Goal: Transaction & Acquisition: Purchase product/service

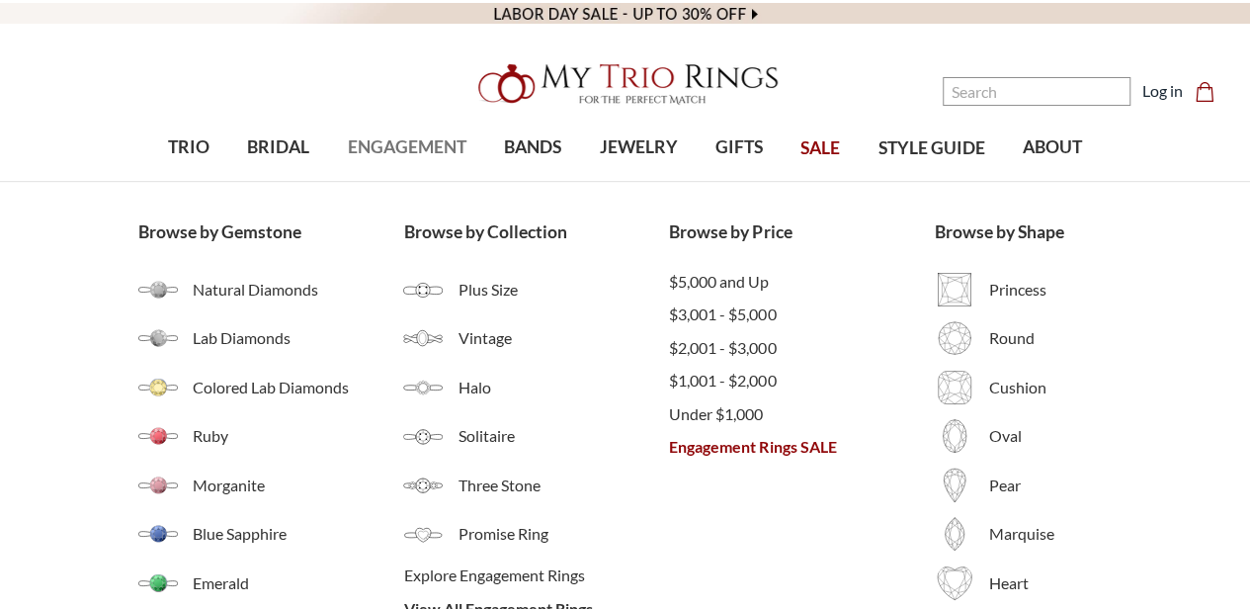
click at [403, 147] on span "ENGAGEMENT" at bounding box center [407, 147] width 119 height 26
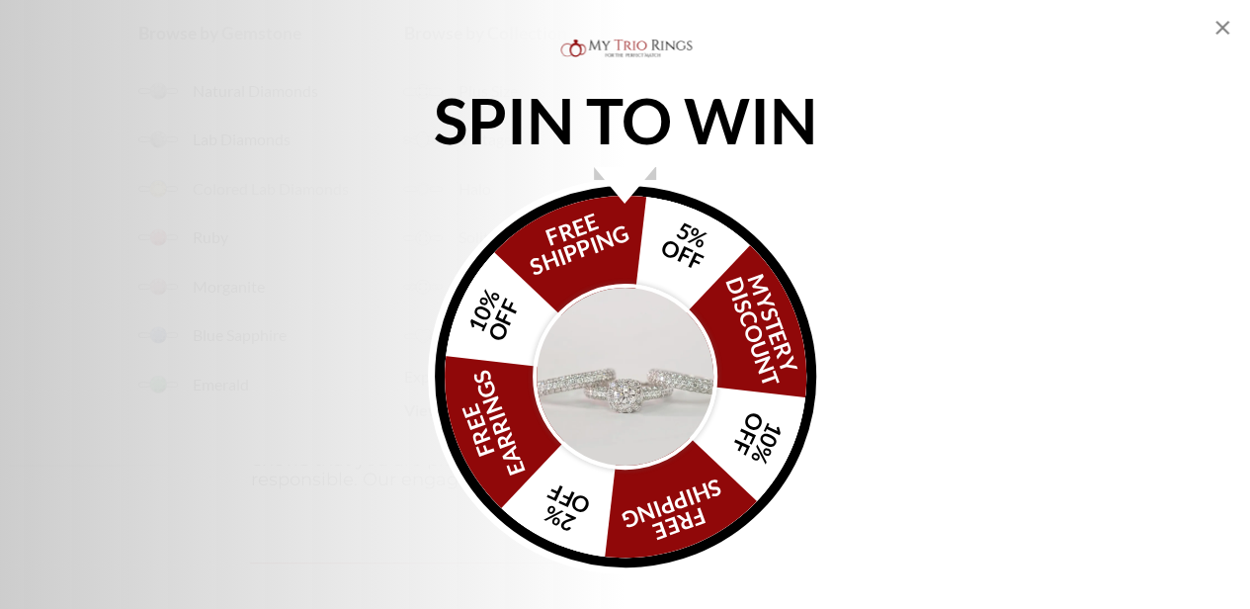
scroll to position [36, 0]
click at [1235, 18] on div "SPIN TO WIN FREE SHIPPING 5% OFF Mystery Discount 10% OFF FREE SHIPPING 2% OFF …" at bounding box center [625, 304] width 1250 height 609
click at [1218, 37] on icon "Close popup" at bounding box center [1223, 28] width 24 height 24
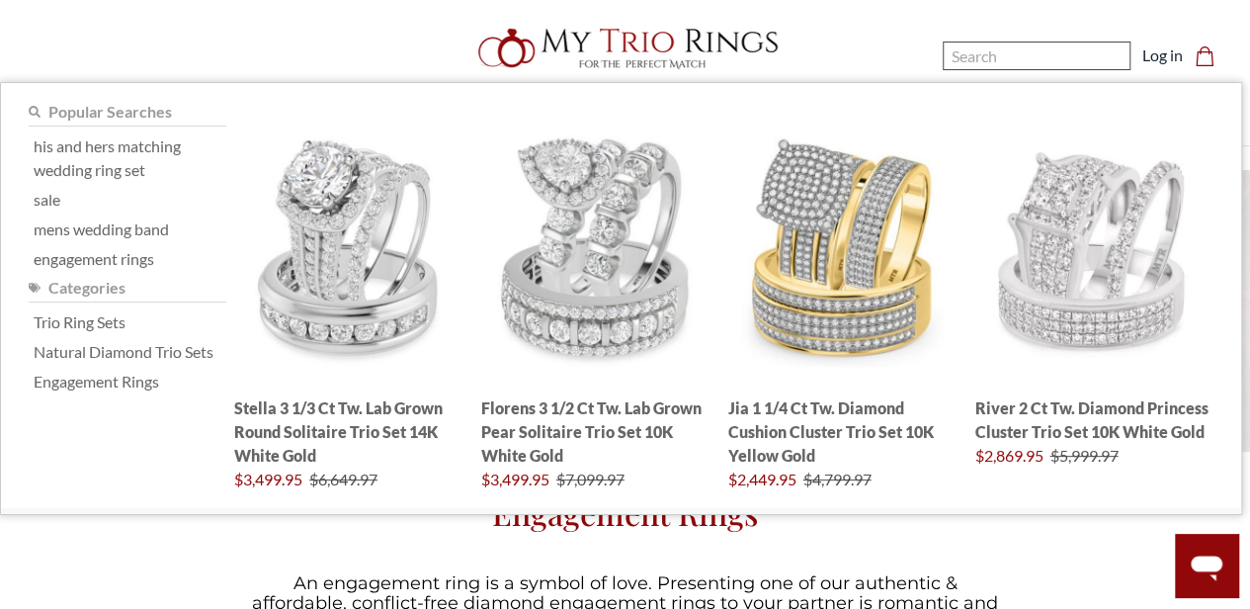
click at [983, 63] on input "Search" at bounding box center [1037, 56] width 188 height 29
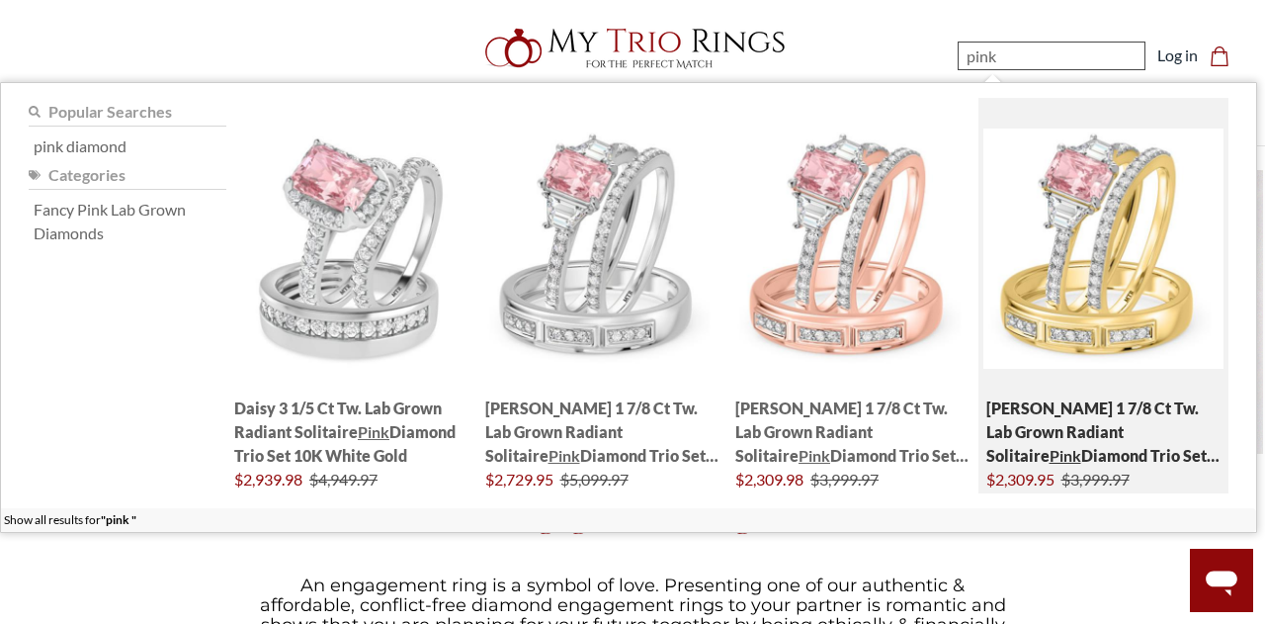
type input "pink"
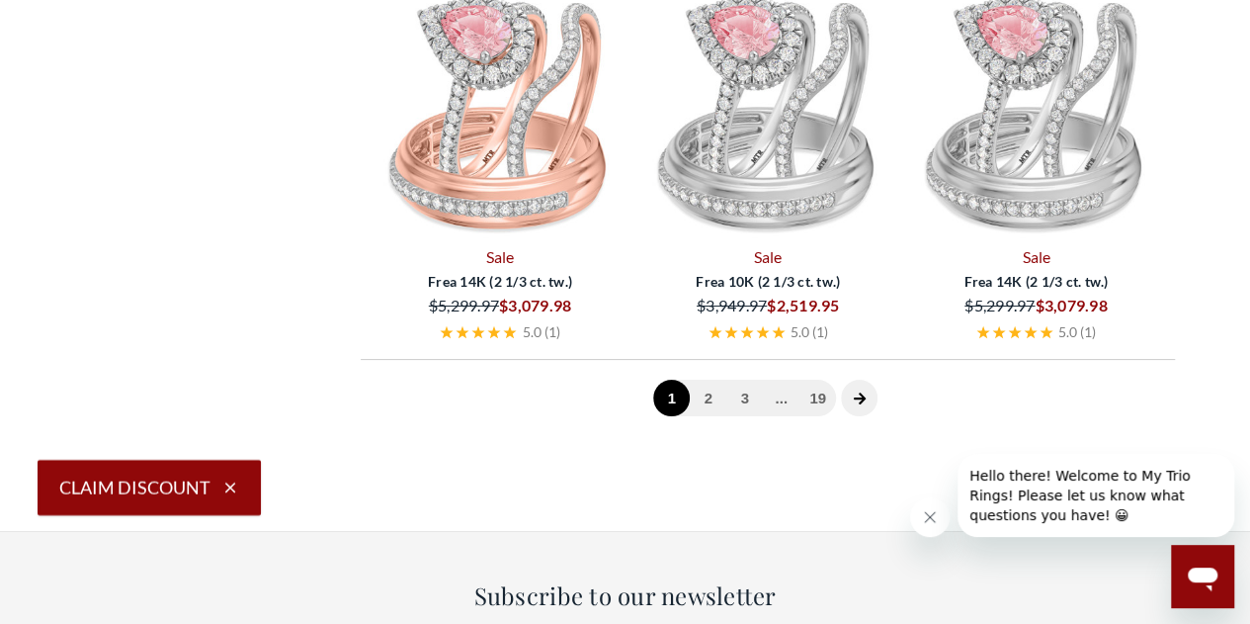
scroll to position [3707, 0]
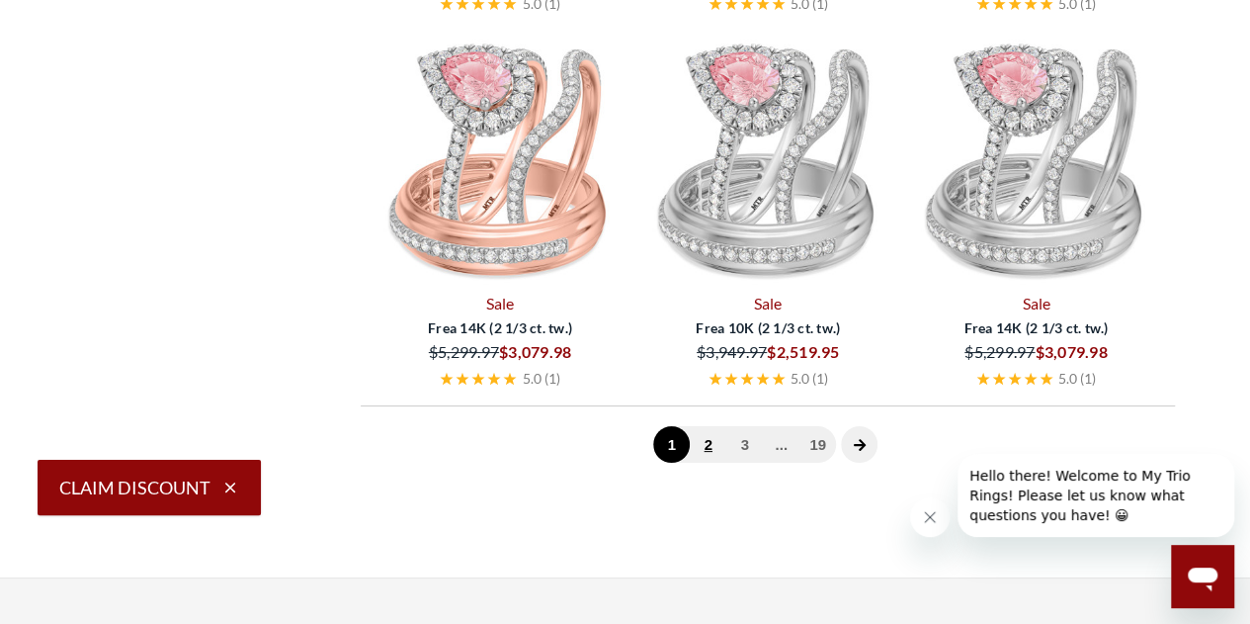
click at [707, 441] on link "2" at bounding box center [708, 444] width 37 height 37
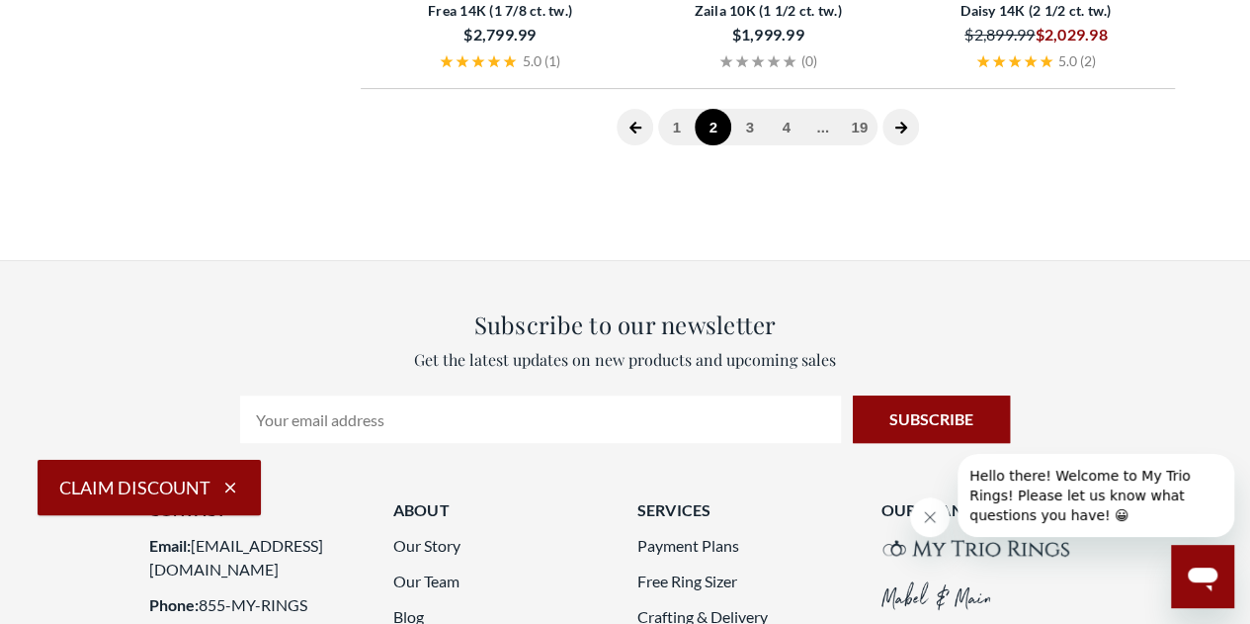
scroll to position [4025, 0]
click at [751, 123] on link "3" at bounding box center [749, 126] width 37 height 37
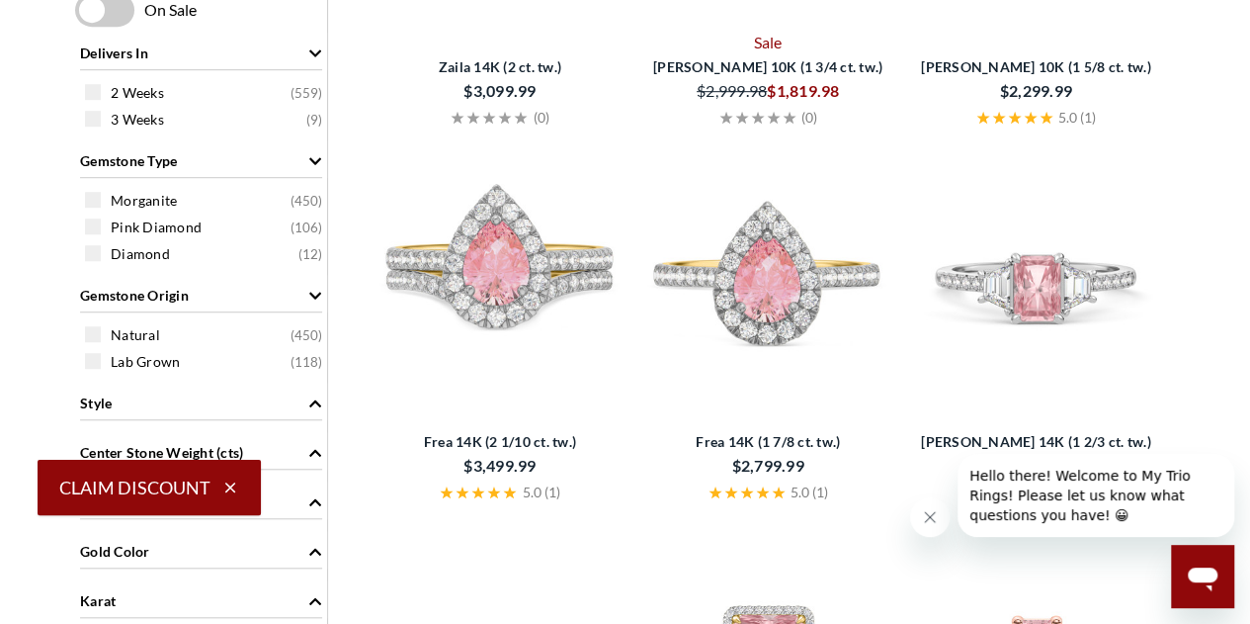
scroll to position [596, 0]
click at [772, 266] on img at bounding box center [768, 272] width 252 height 252
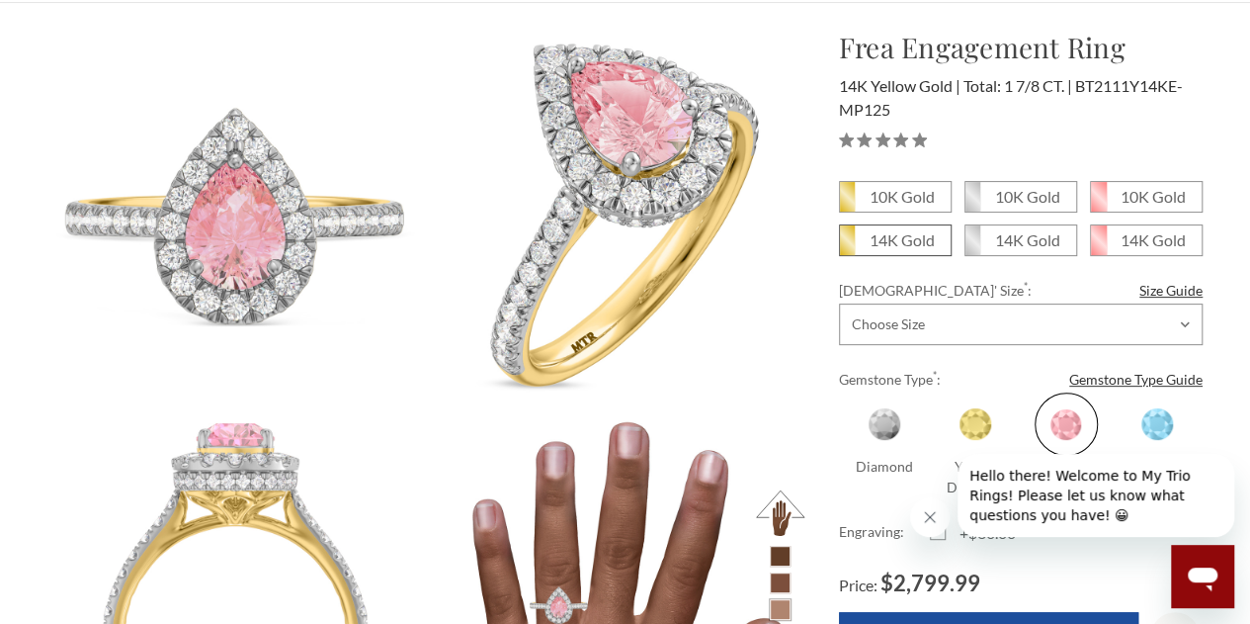
click at [888, 236] on em "14K Gold" at bounding box center [902, 239] width 65 height 19
click at [848, 247] on input "14K Gold" at bounding box center [847, 247] width 1 height 1
radio input "true"
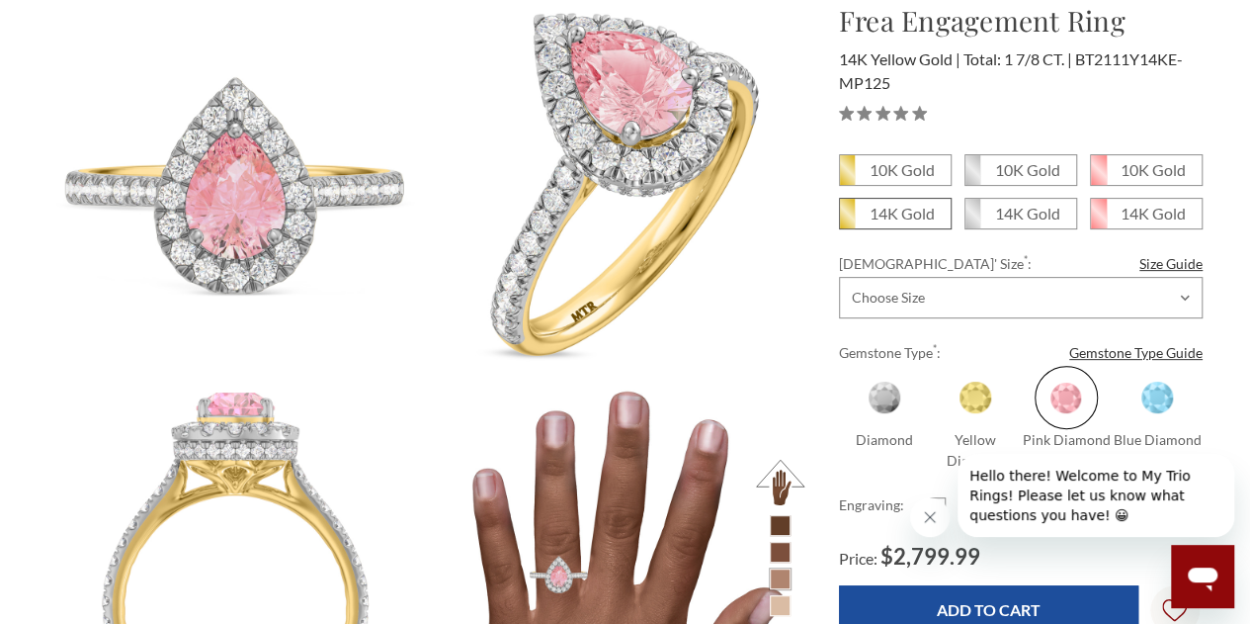
click at [921, 211] on em "14K Gold" at bounding box center [902, 213] width 65 height 19
click at [848, 220] on input "14K Gold" at bounding box center [847, 220] width 1 height 1
radio input "true"
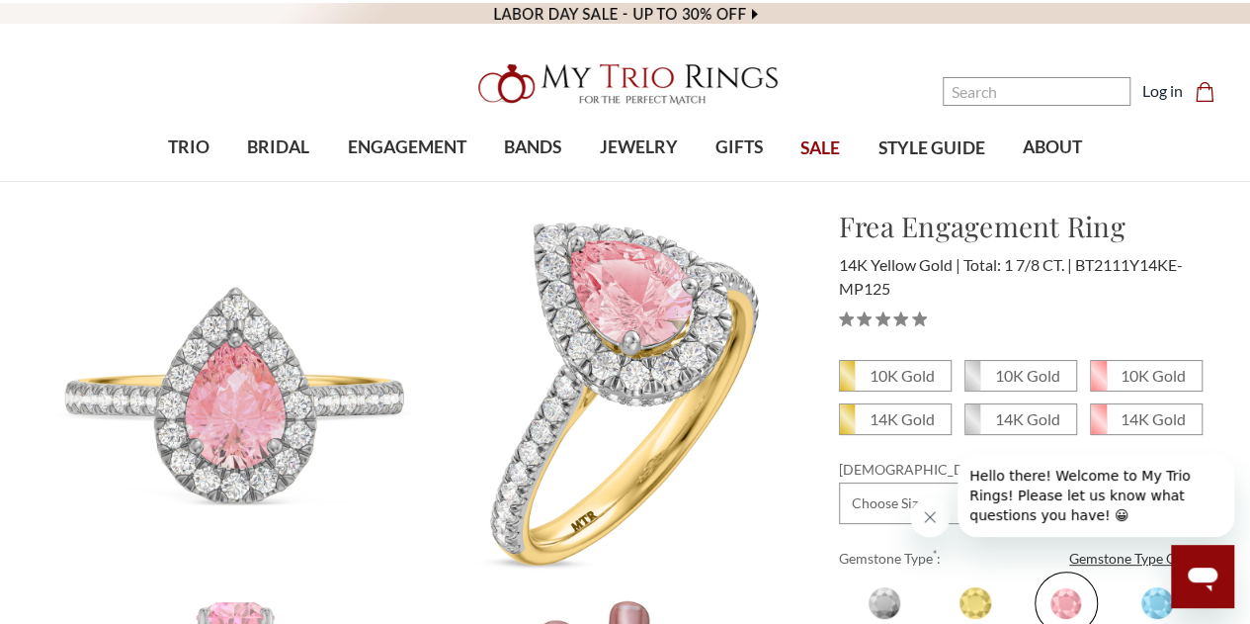
click at [938, 509] on button "Close message from company" at bounding box center [930, 517] width 40 height 40
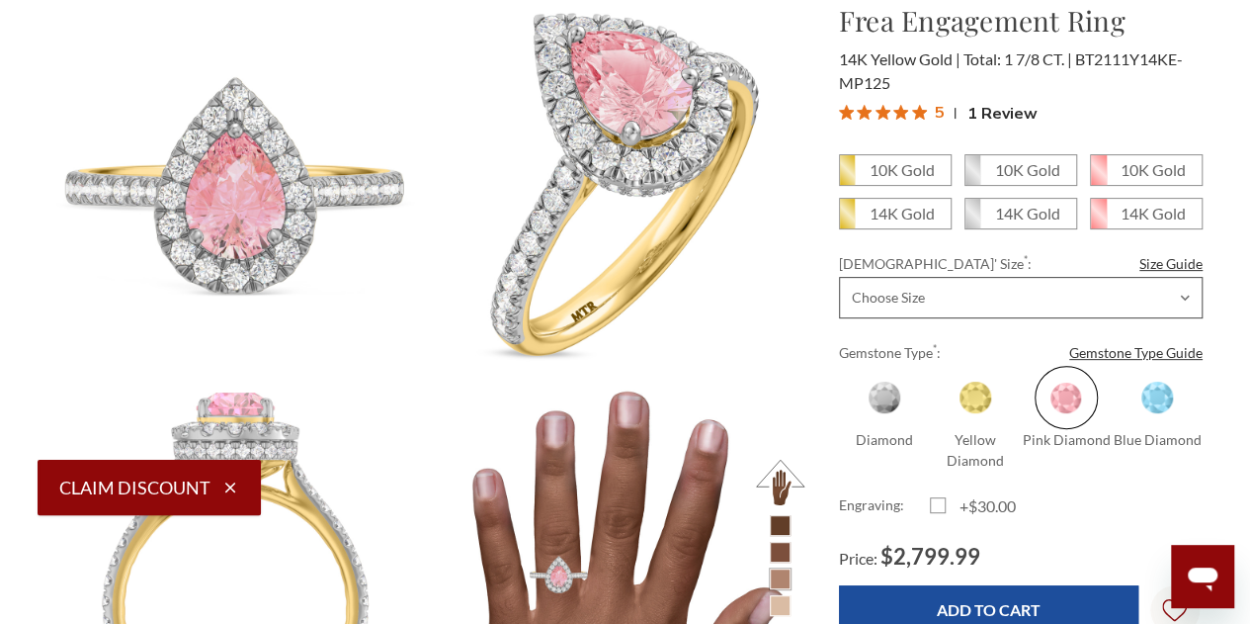
click at [941, 311] on select "Choose Size 3.00 3.25 3.50 3.75 4.00 4.25 4.50 4.75 5.00 5.25 5.50 5.75 6.00 6.…" at bounding box center [1021, 298] width 364 height 42
select select "21327406"
click at [839, 277] on select "Choose Size 3.00 3.25 3.50 3.75 4.00 4.25 4.50 4.75 5.00 5.25 5.50 5.75 6.00 6.…" at bounding box center [1021, 298] width 364 height 42
click at [876, 220] on em "14K Gold" at bounding box center [902, 213] width 65 height 19
click at [848, 220] on input "14K Gold" at bounding box center [847, 220] width 1 height 1
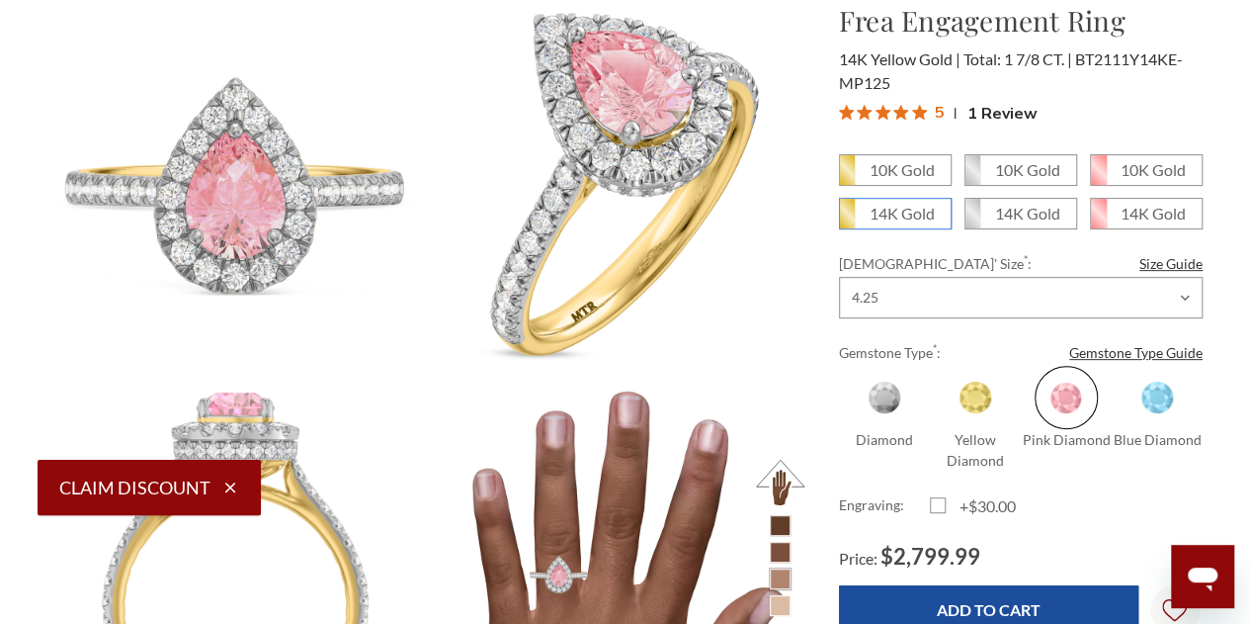
radio input "true"
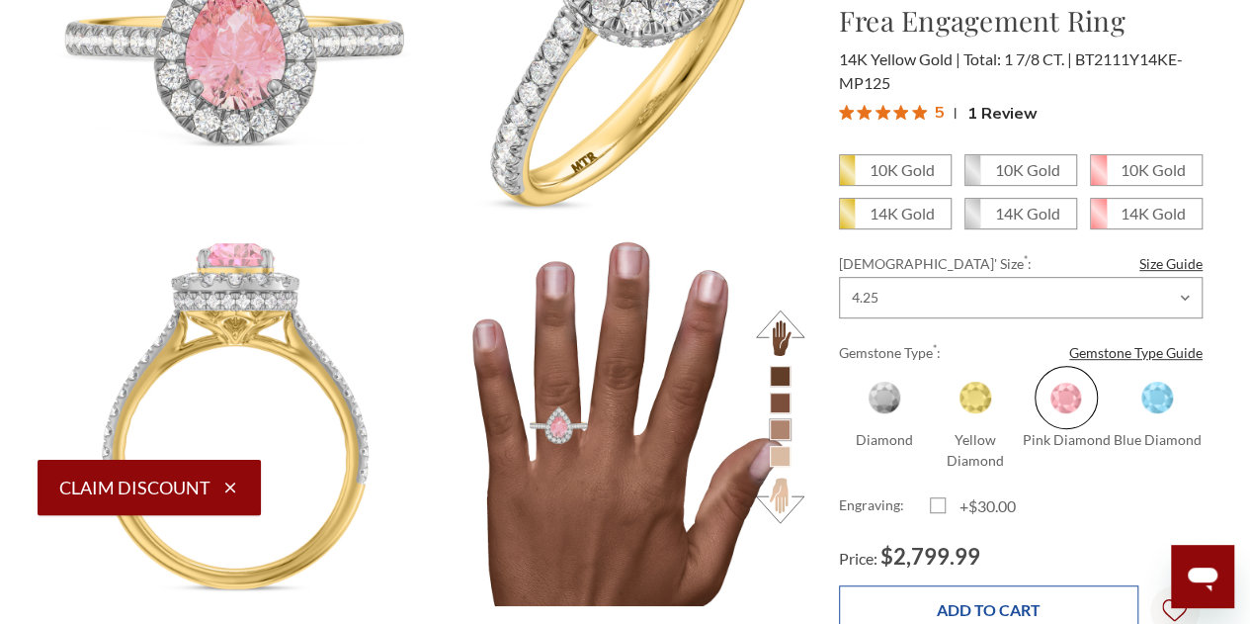
click at [963, 606] on input "Add to Cart" at bounding box center [988, 609] width 299 height 48
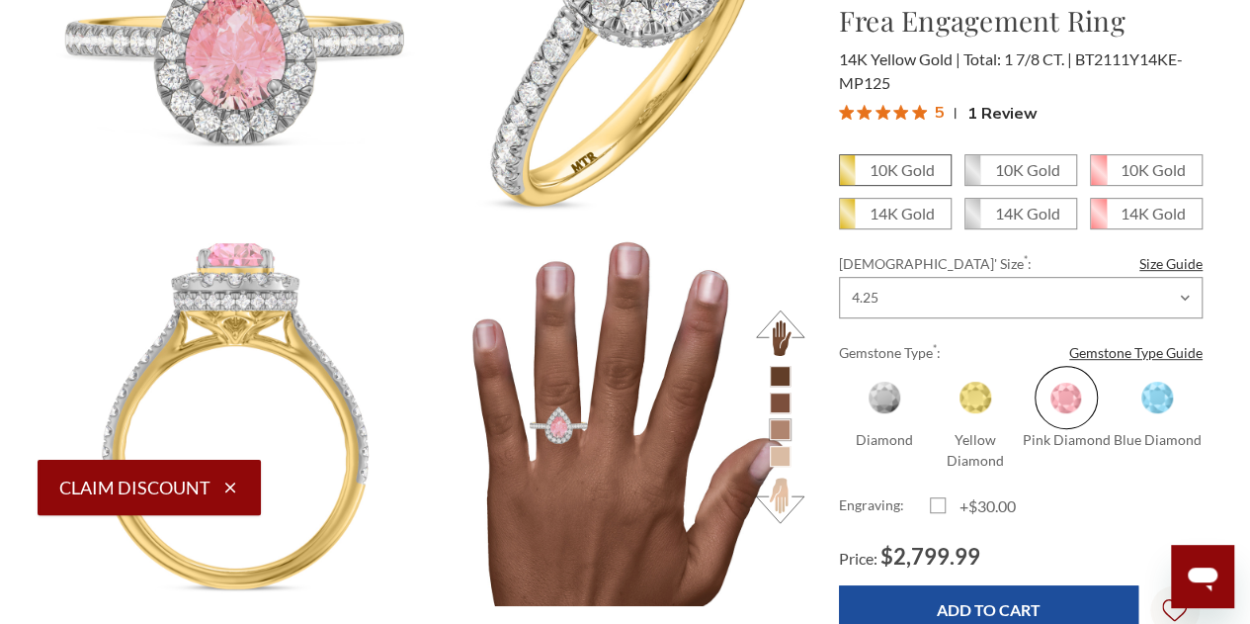
click at [896, 178] on em "10K Gold" at bounding box center [902, 169] width 65 height 19
click at [848, 178] on input "10K Gold" at bounding box center [847, 177] width 1 height 1
radio input "true"
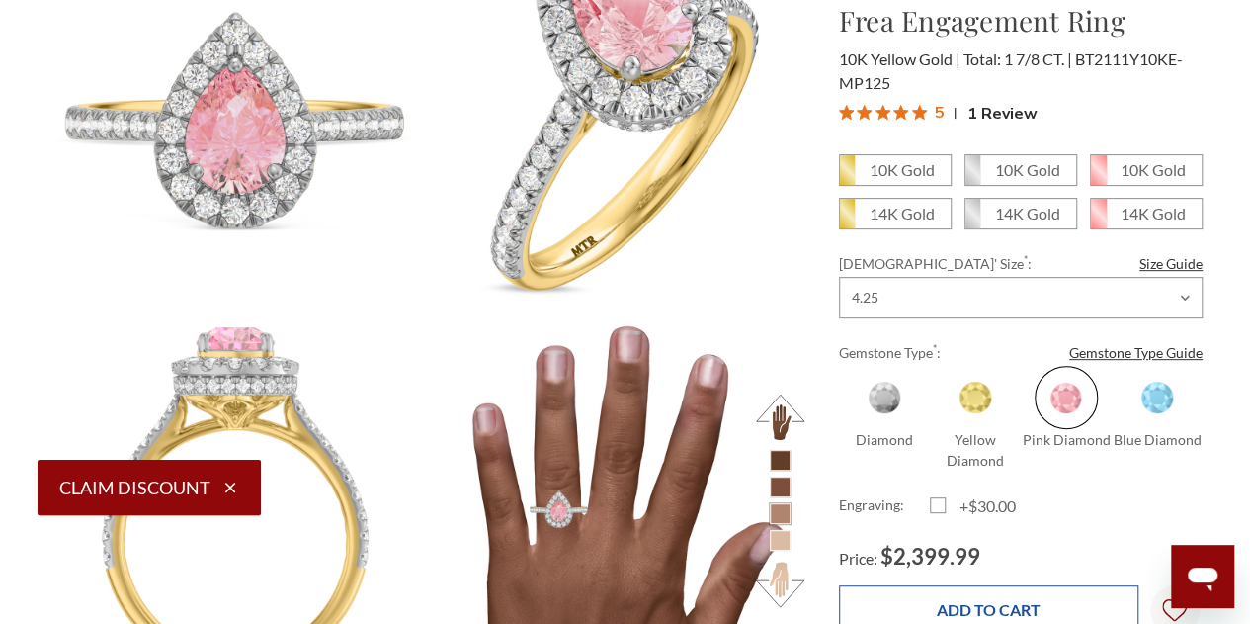
click at [985, 608] on input "Add to Cart" at bounding box center [988, 609] width 299 height 48
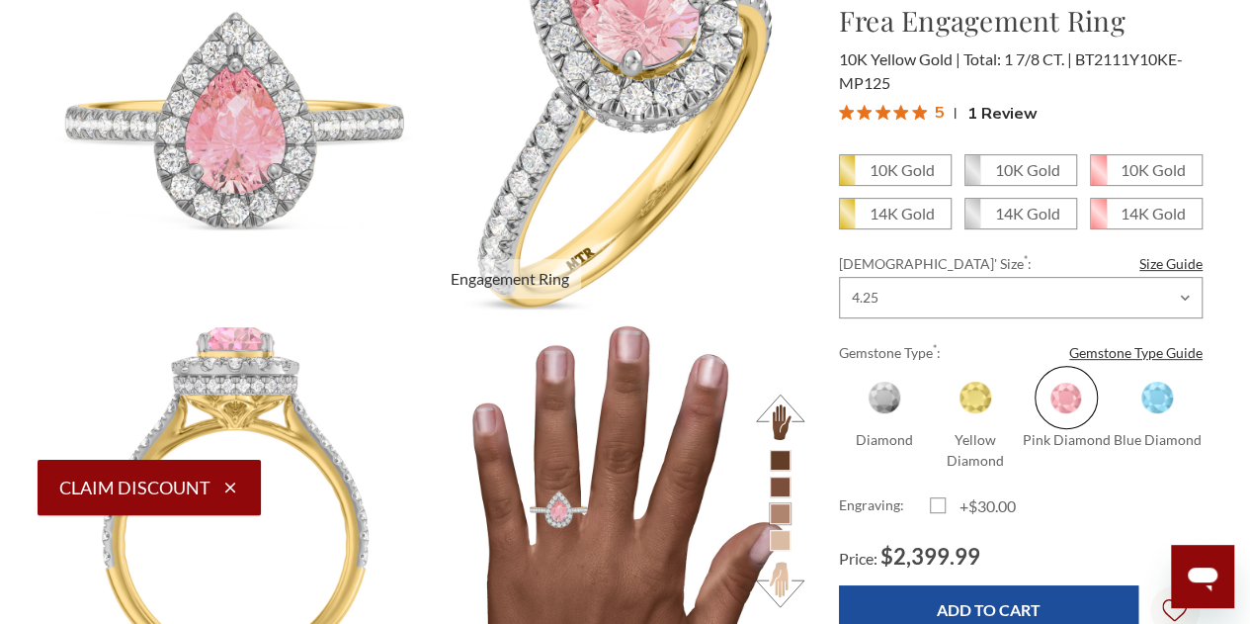
click at [746, 207] on img at bounding box center [617, 121] width 416 height 416
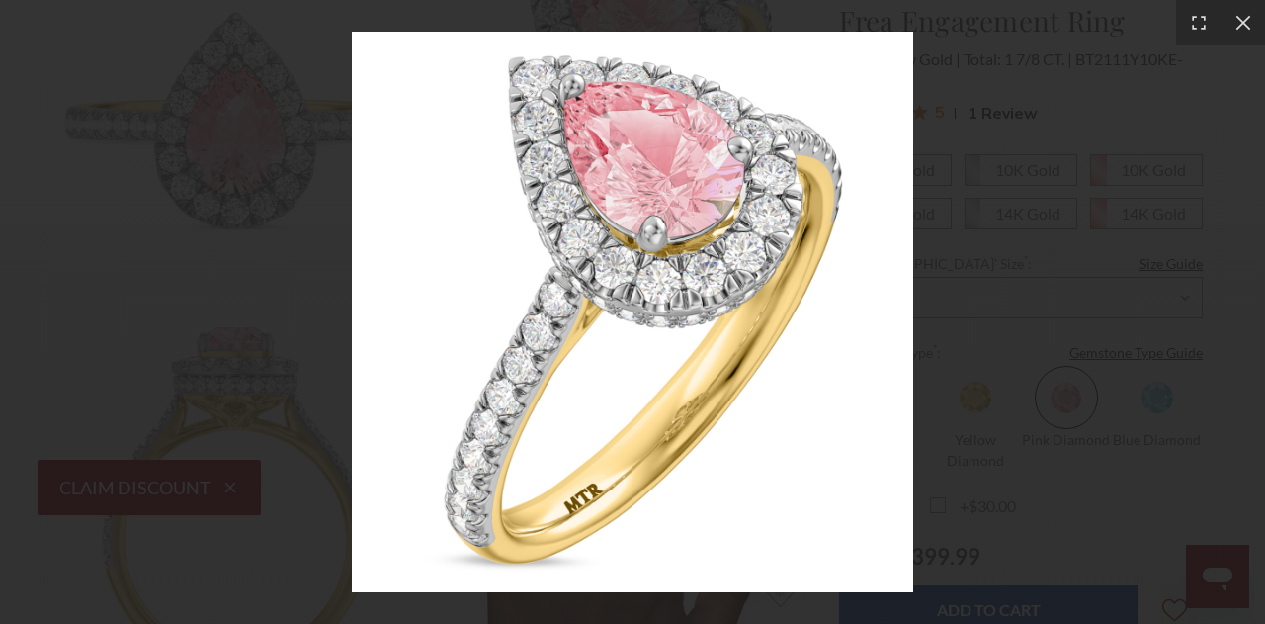
click at [746, 207] on img at bounding box center [632, 312] width 561 height 561
click at [1113, 127] on div at bounding box center [632, 312] width 1265 height 624
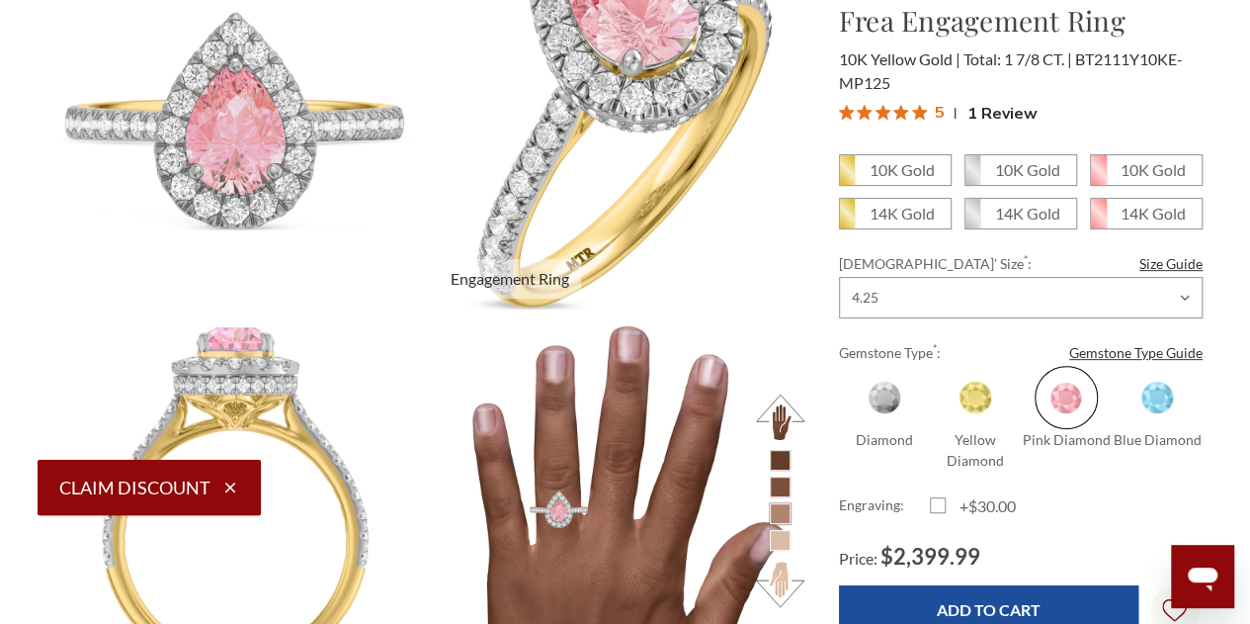
click at [565, 205] on img at bounding box center [617, 121] width 416 height 416
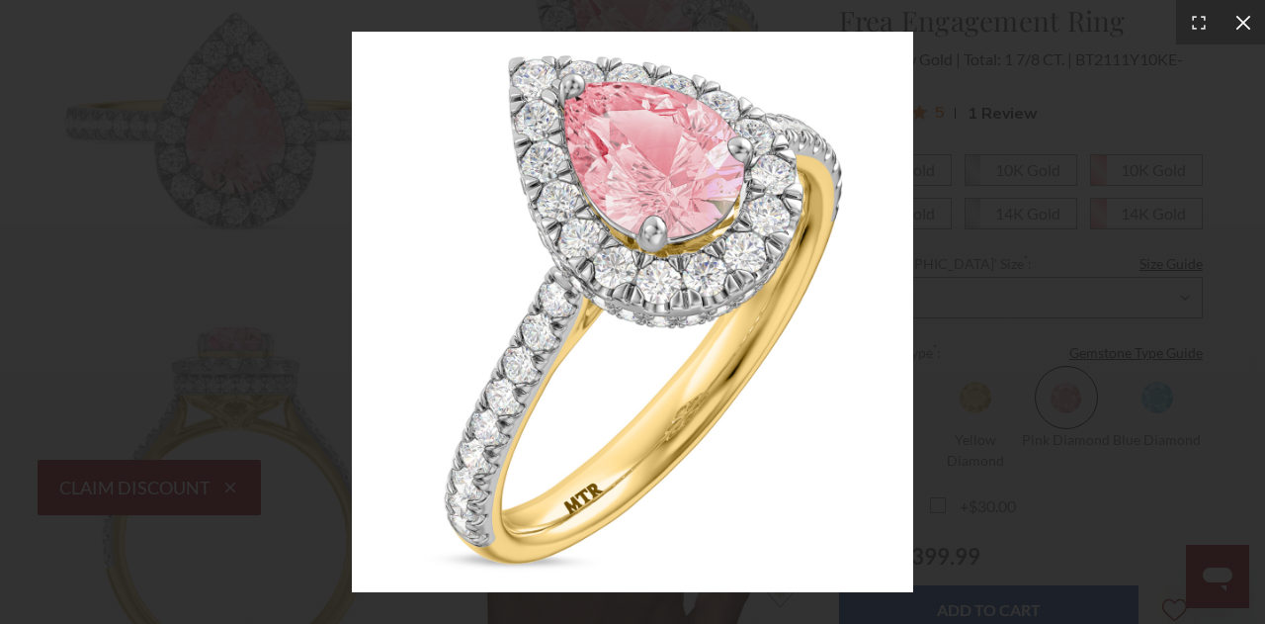
click at [1249, 20] on icon at bounding box center [1244, 23] width 20 height 20
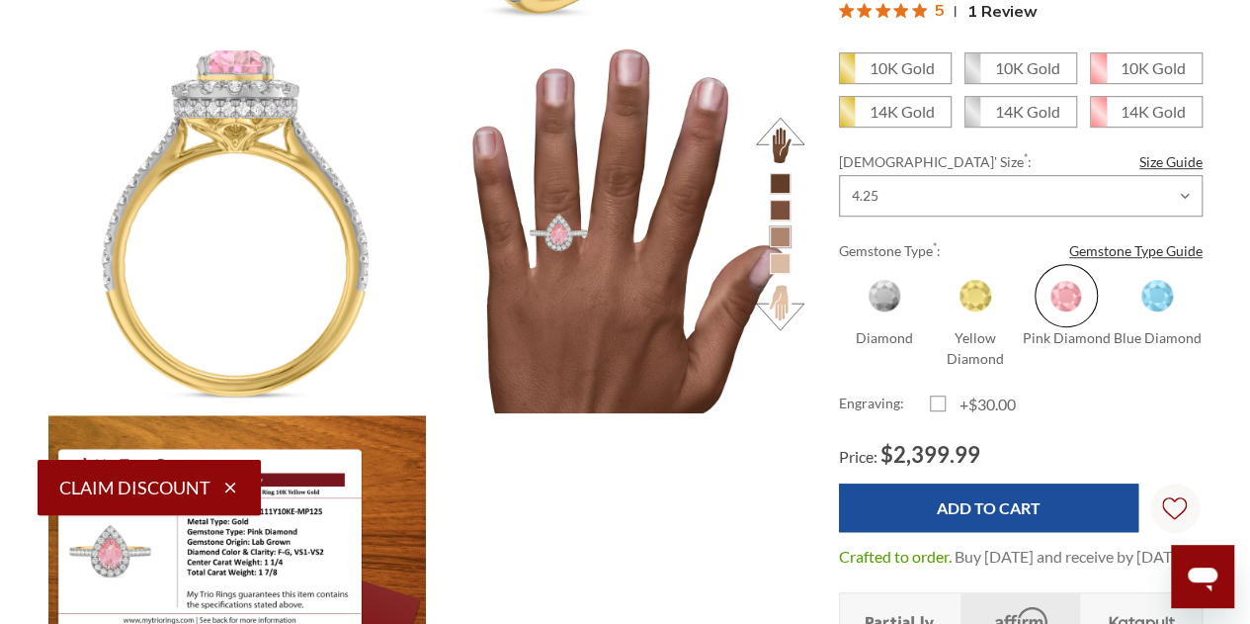
scroll to position [553, 0]
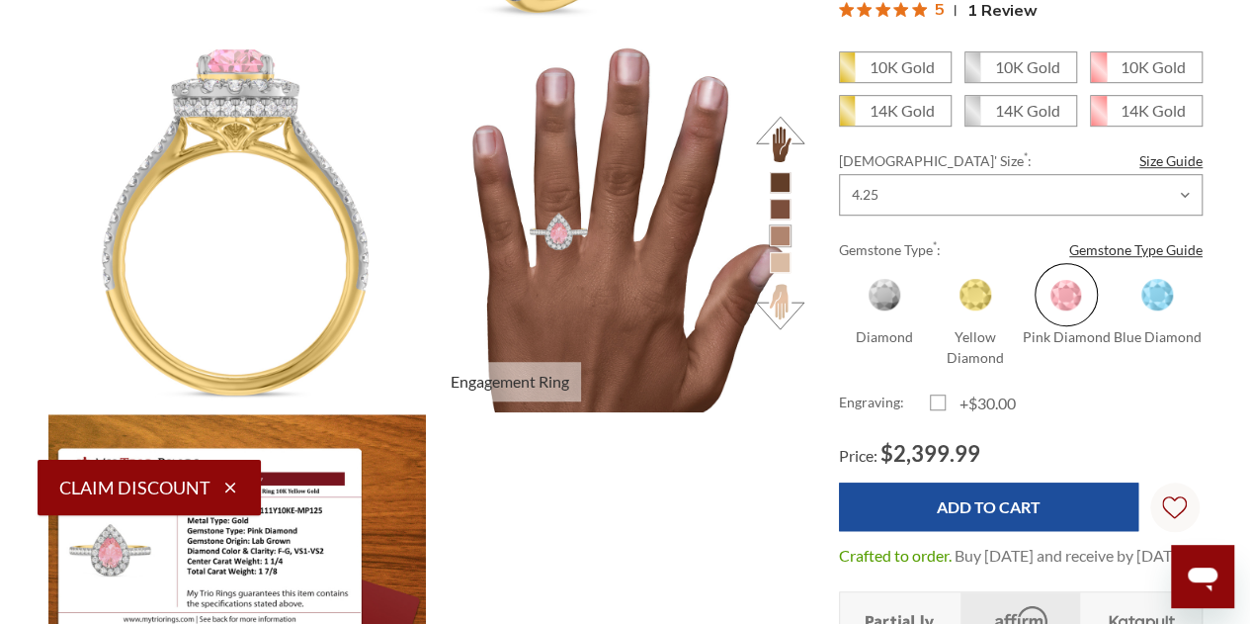
click at [773, 262] on li at bounding box center [780, 262] width 21 height 21
drag, startPoint x: 773, startPoint y: 262, endPoint x: 763, endPoint y: 258, distance: 10.6
click at [763, 258] on ul at bounding box center [780, 222] width 54 height 101
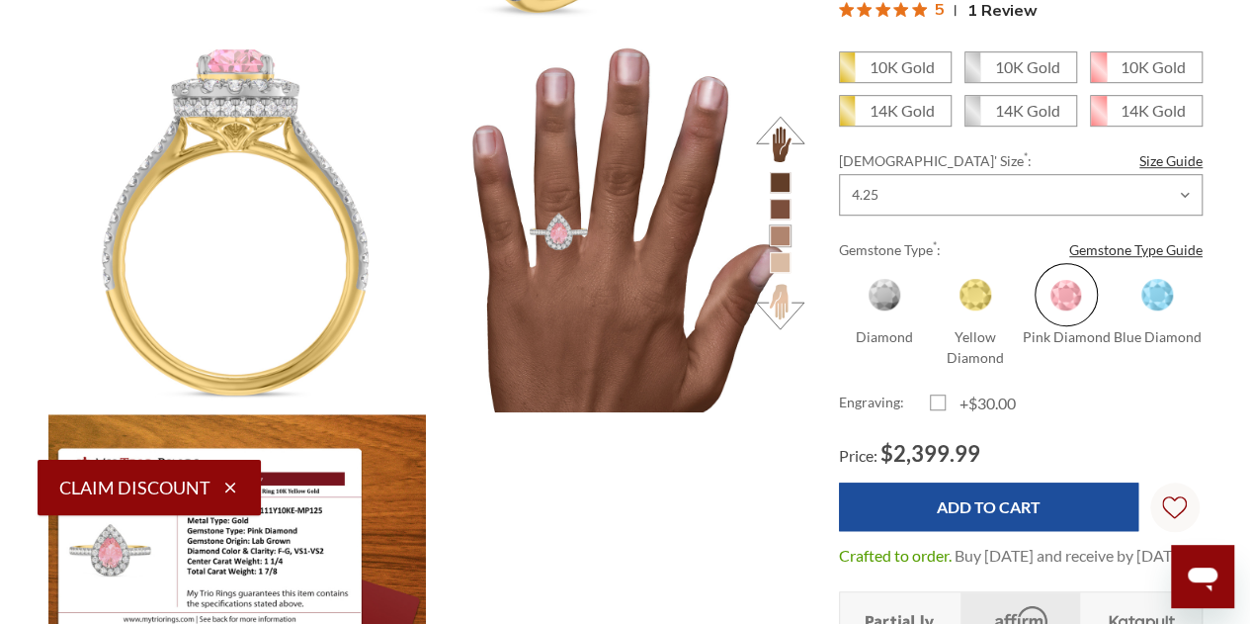
click at [1217, 585] on icon "Open messaging window" at bounding box center [1203, 576] width 36 height 36
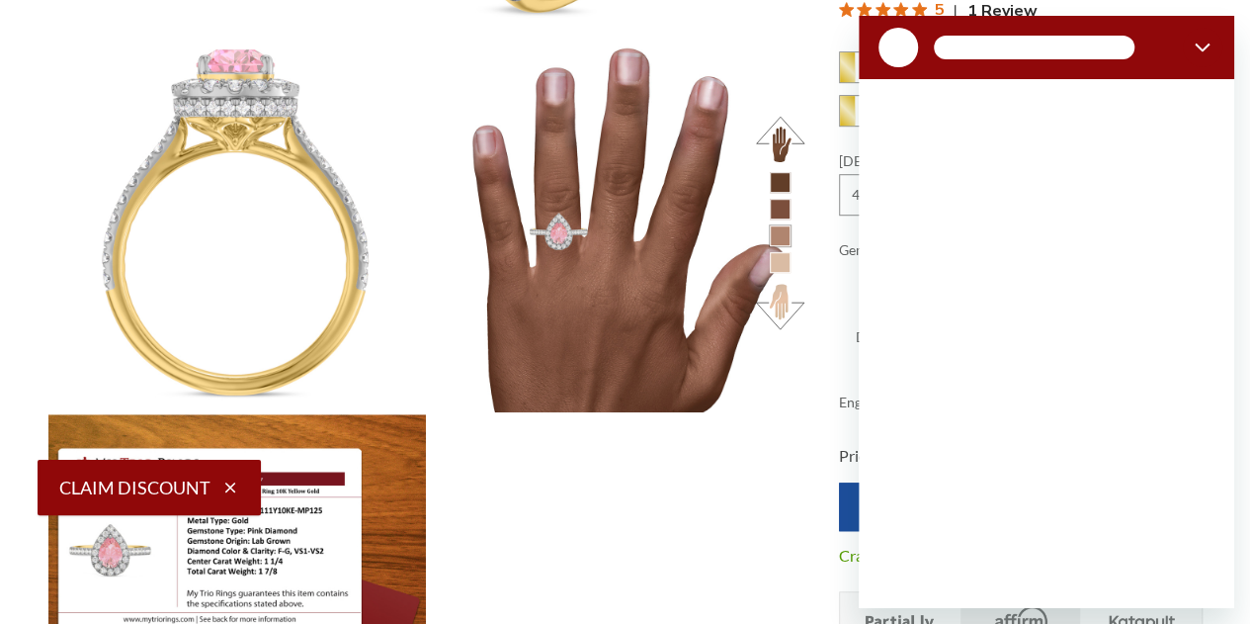
scroll to position [0, 0]
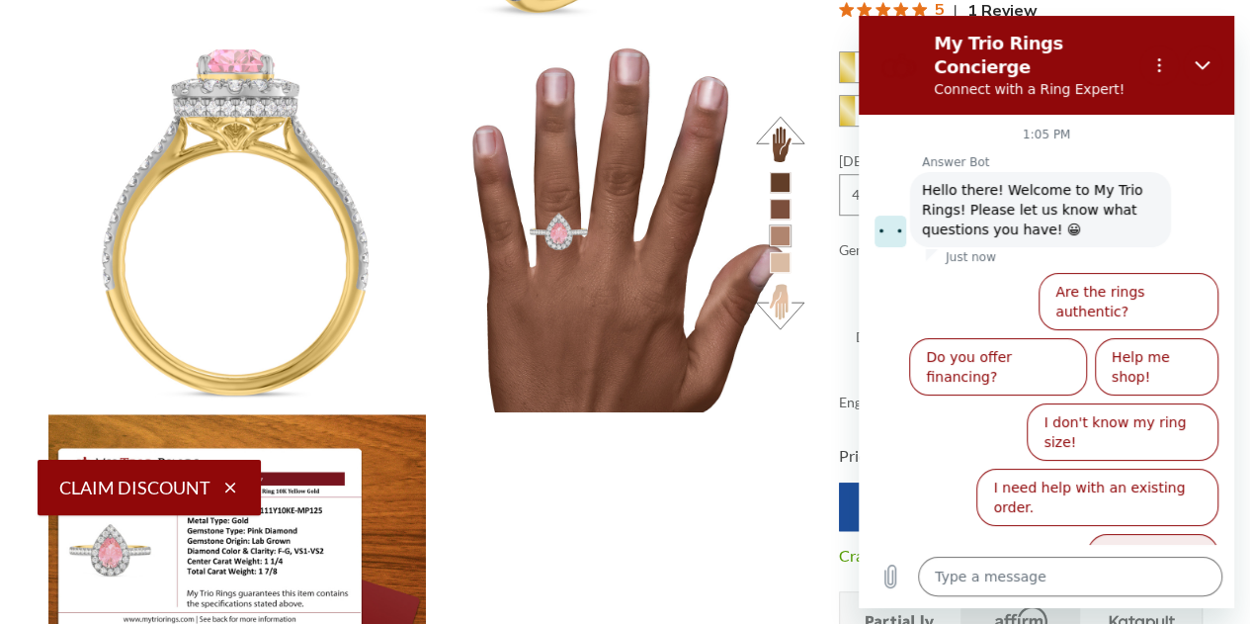
click at [1133, 534] on button "Talk to a human" at bounding box center [1152, 562] width 131 height 57
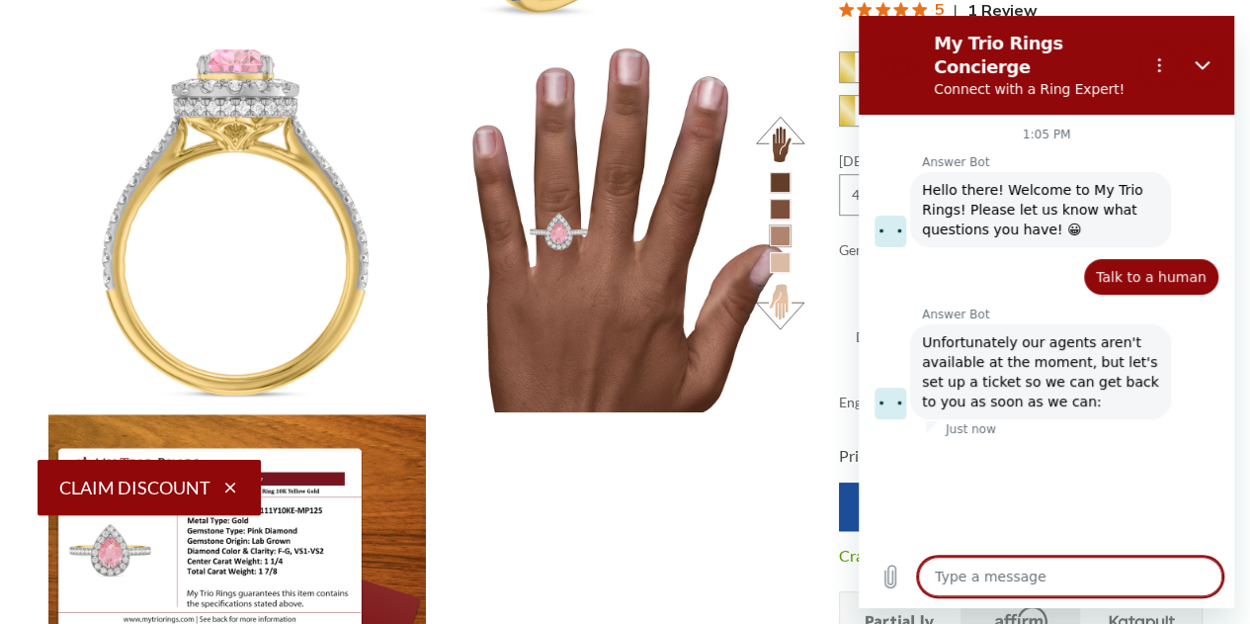
type textarea "x"
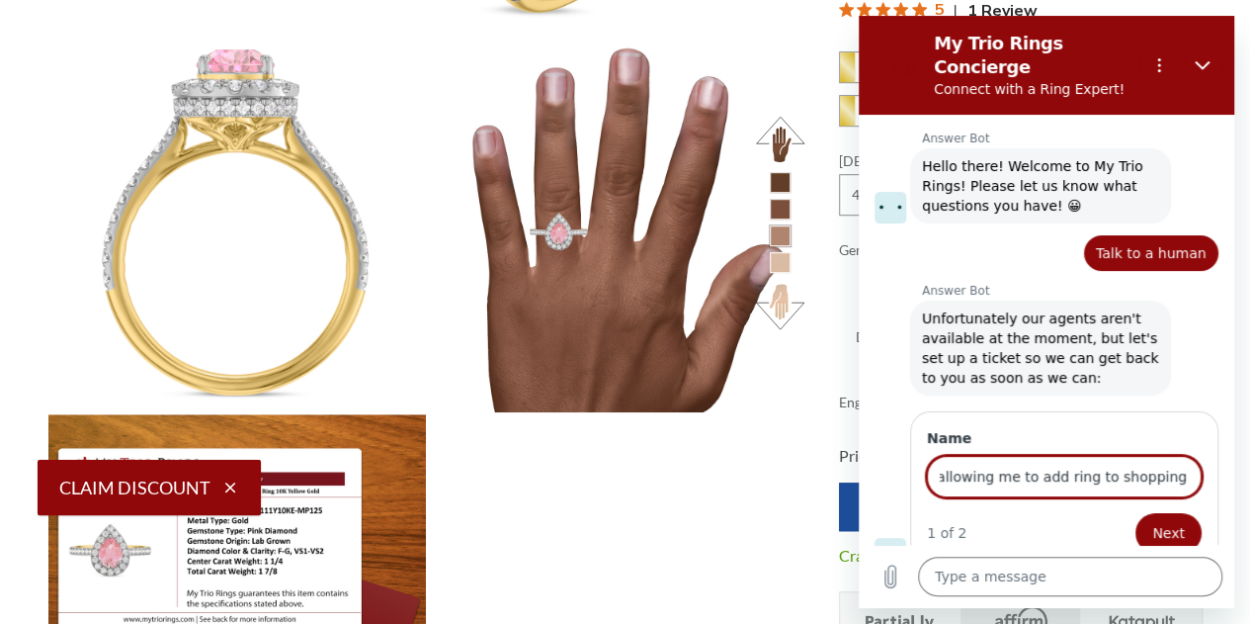
scroll to position [0, 64]
type input "site not allowing me to add ring to shopping cart"
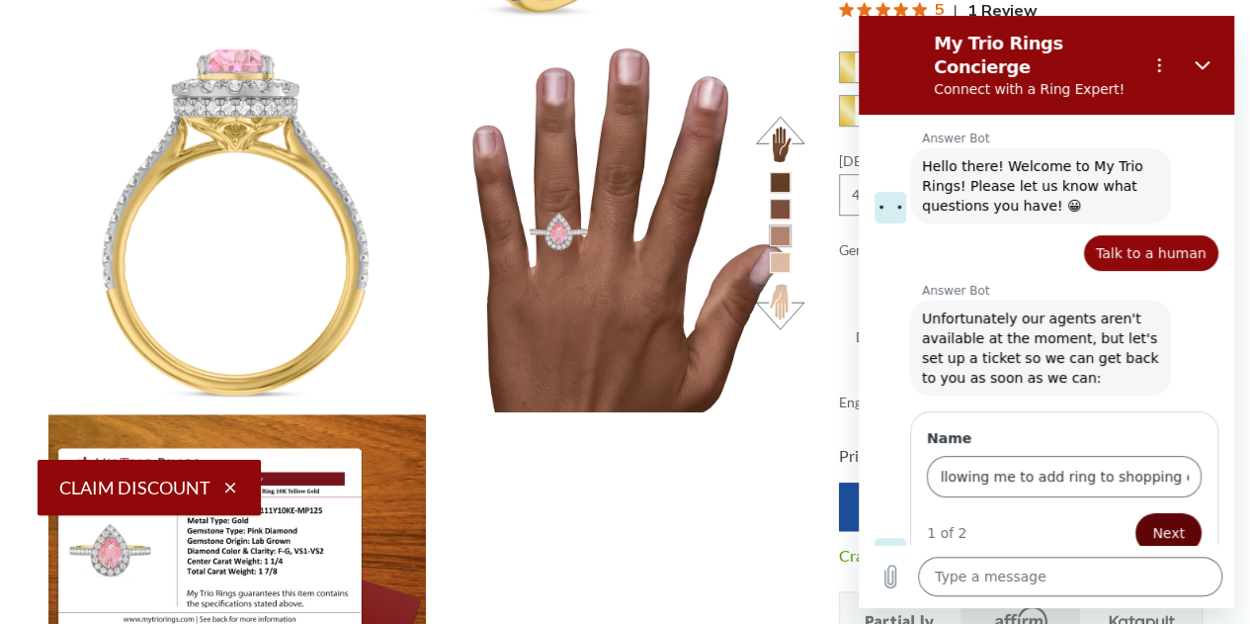
scroll to position [0, 0]
click at [1165, 521] on span "Next" at bounding box center [1168, 533] width 33 height 24
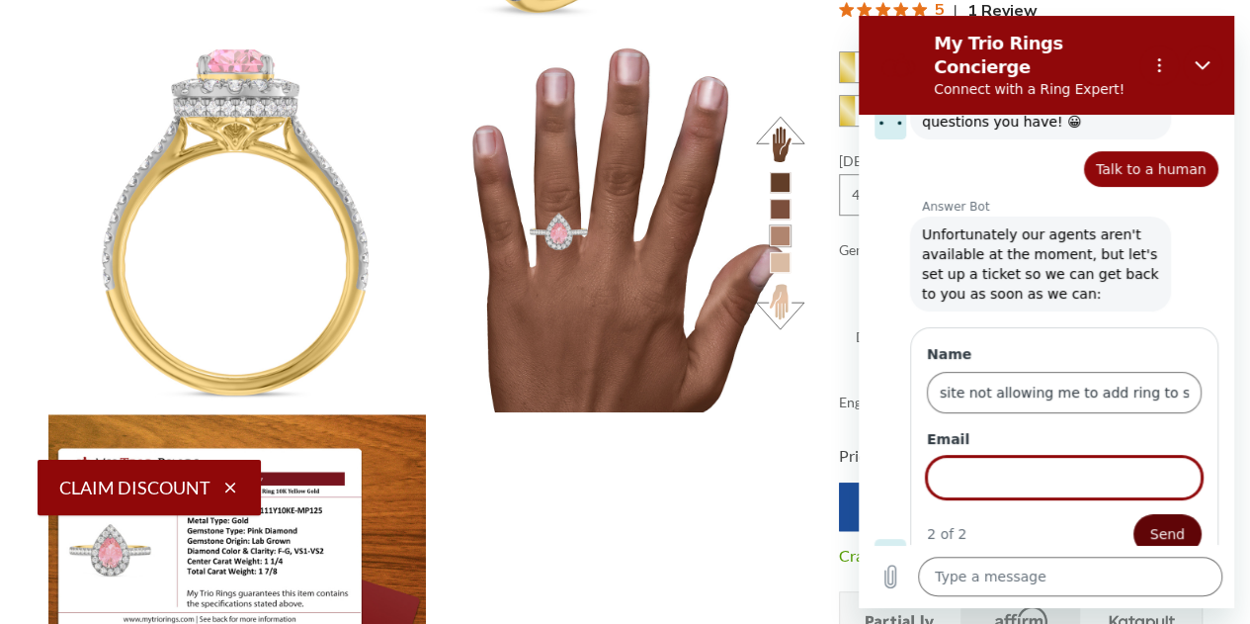
scroll to position [109, 0]
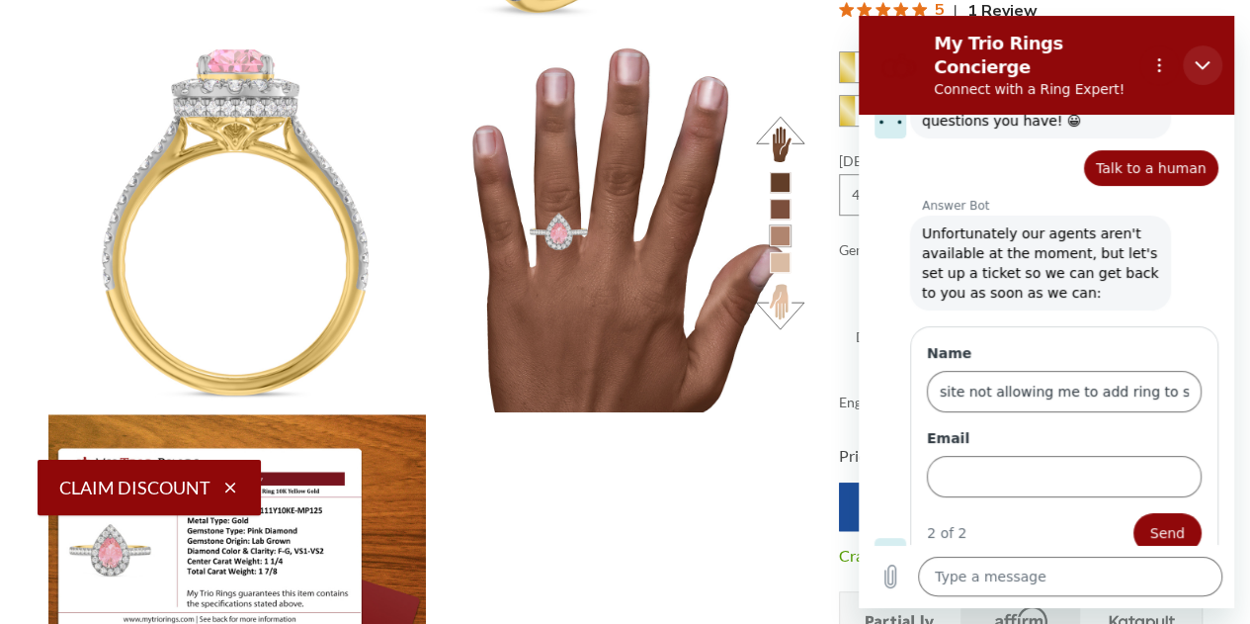
click at [1205, 61] on icon "Close" at bounding box center [1202, 65] width 15 height 9
type textarea "x"
